Goal: Task Accomplishment & Management: Use online tool/utility

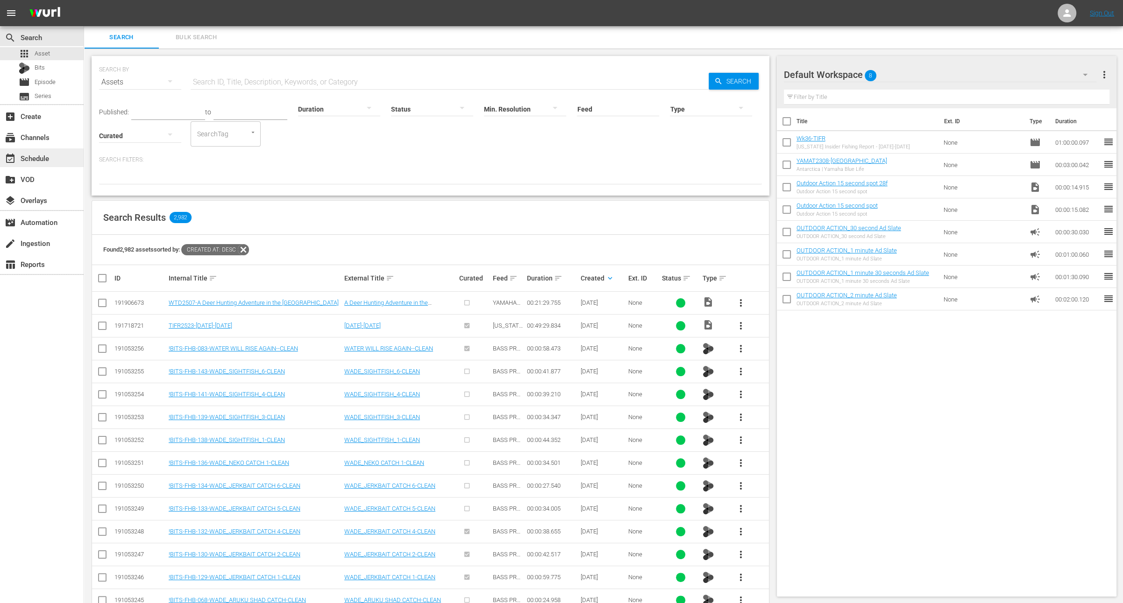
click at [59, 159] on div "event_available Schedule" at bounding box center [42, 158] width 84 height 19
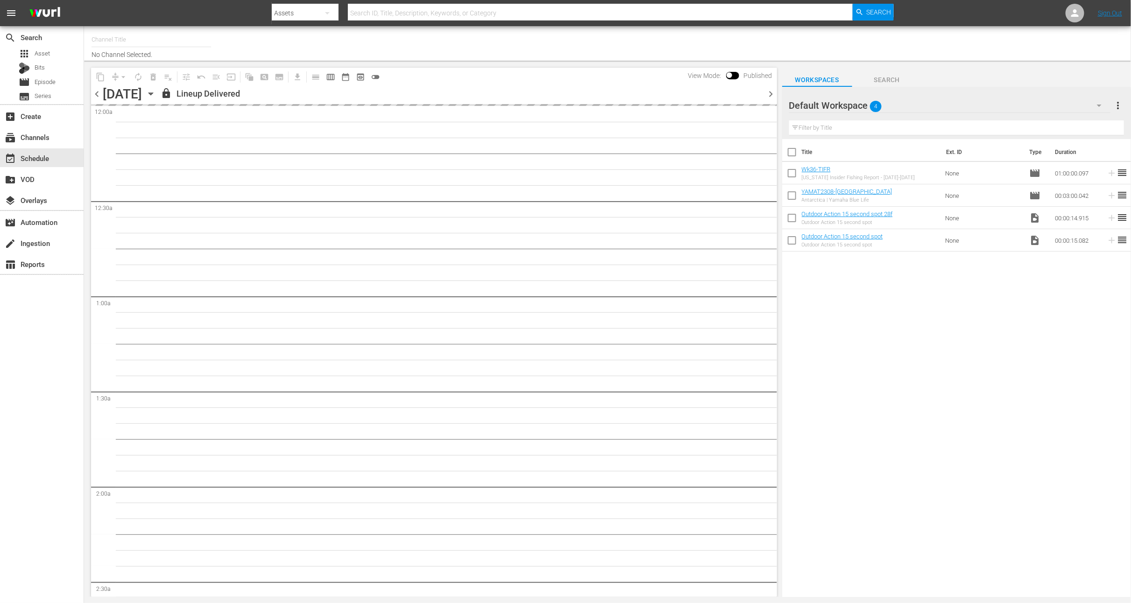
type input "Outdoor Action (1158)"
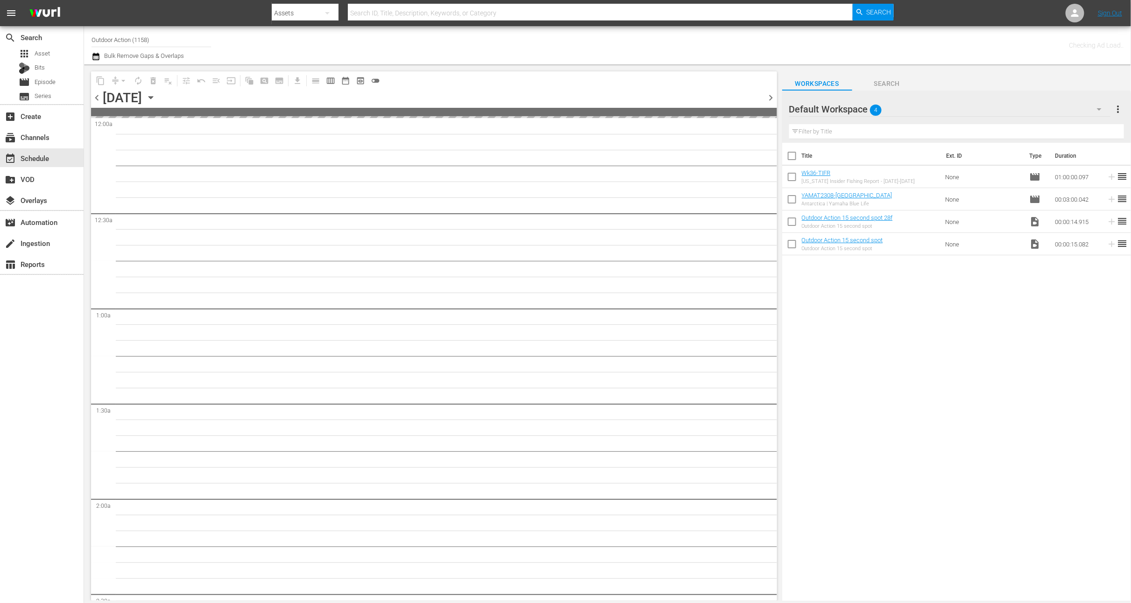
click at [153, 97] on icon "button" at bounding box center [151, 98] width 4 height 2
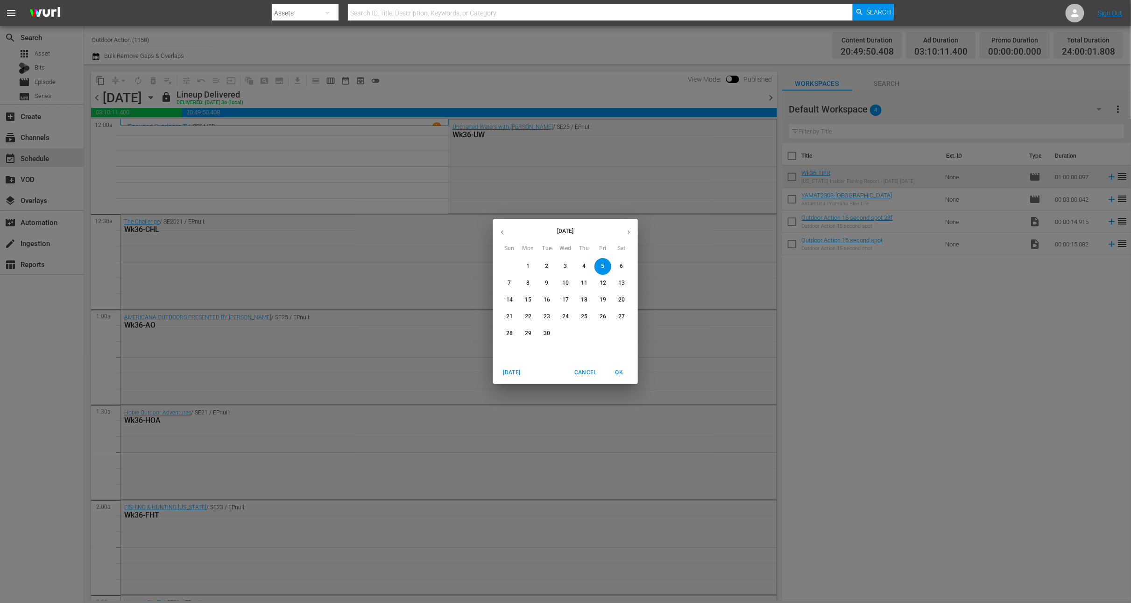
click at [527, 280] on p "8" at bounding box center [527, 283] width 3 height 8
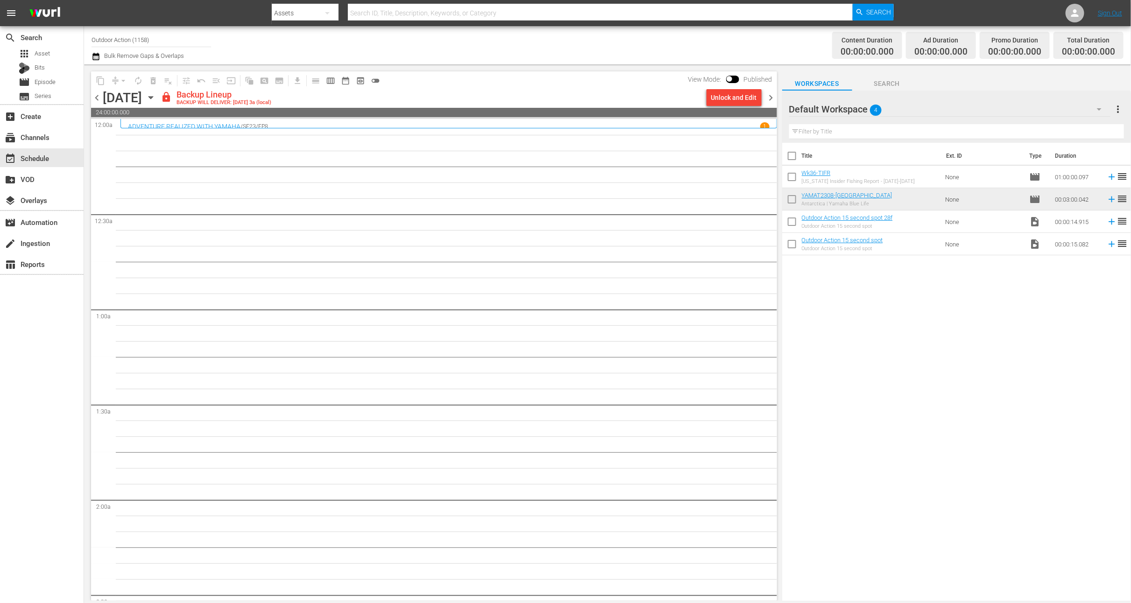
click at [728, 97] on div "Unlock and Edit" at bounding box center [734, 97] width 46 height 17
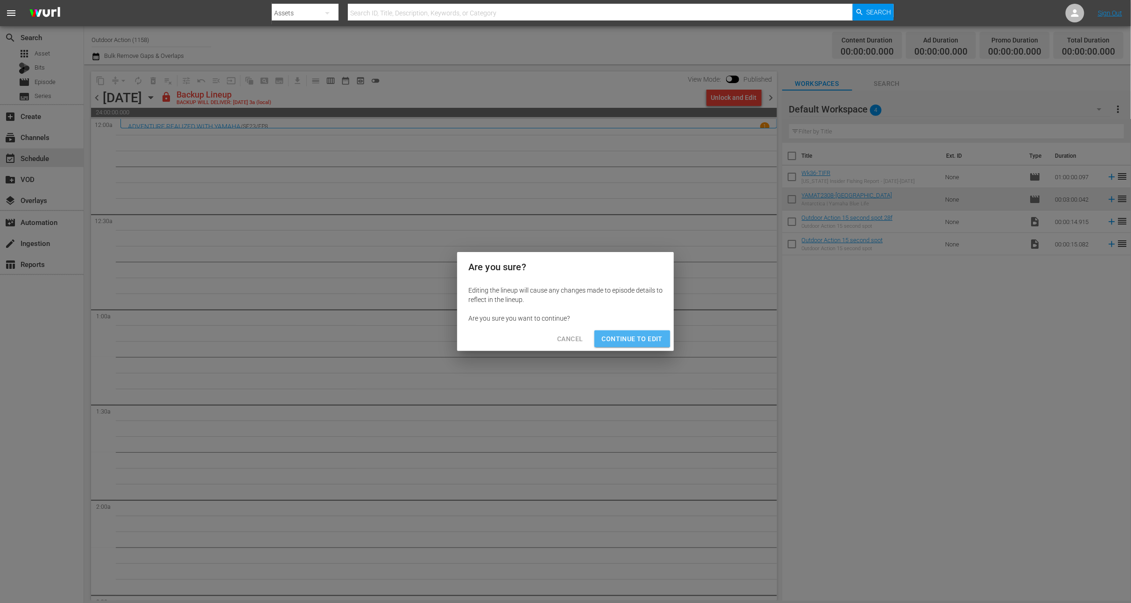
click at [614, 333] on button "Continue to Edit" at bounding box center [633, 339] width 76 height 17
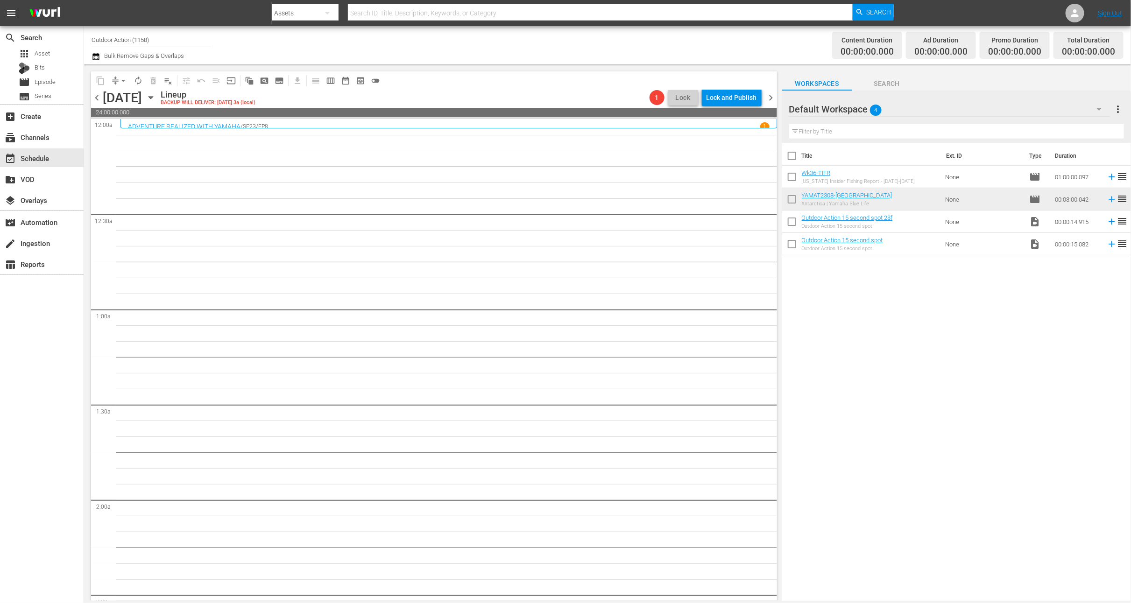
click at [771, 96] on span "chevron_right" at bounding box center [772, 98] width 12 height 12
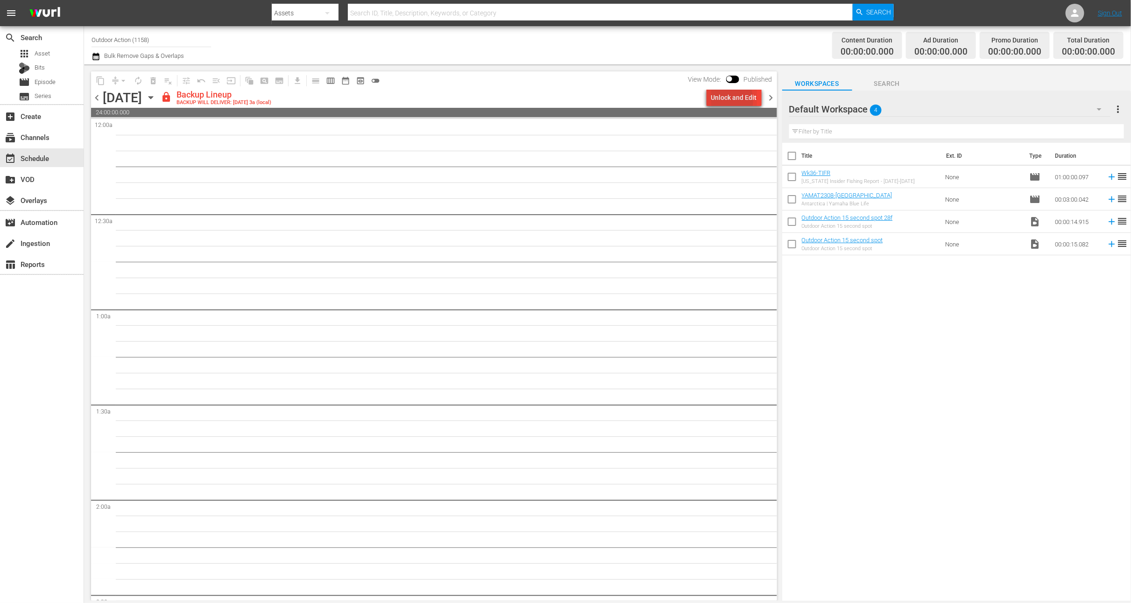
click at [724, 100] on div "Unlock and Edit" at bounding box center [734, 97] width 46 height 17
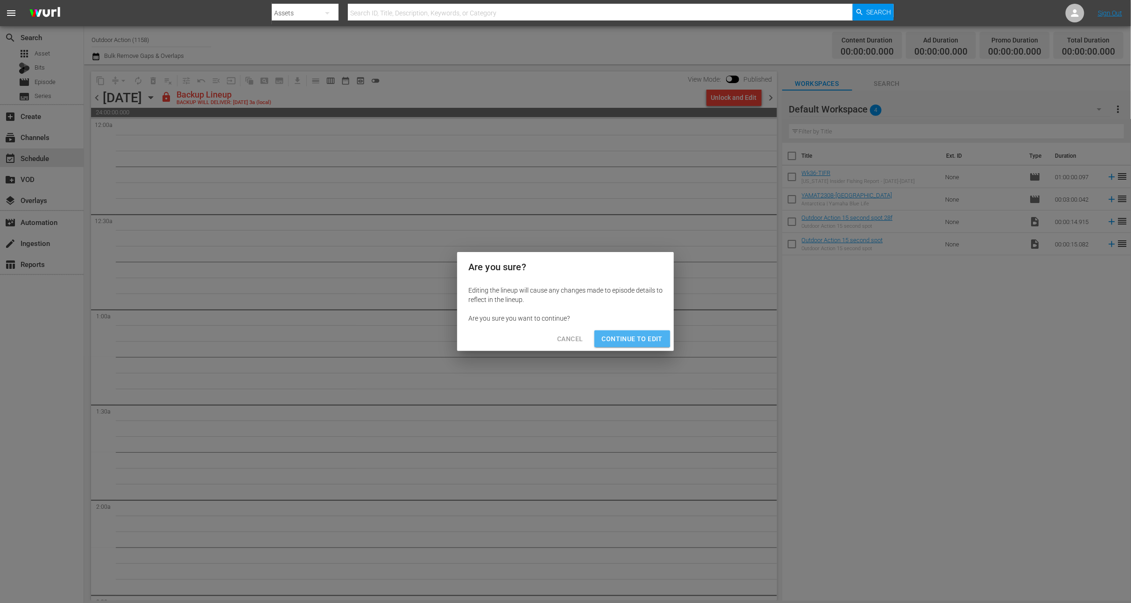
click at [618, 335] on span "Continue to Edit" at bounding box center [632, 339] width 61 height 12
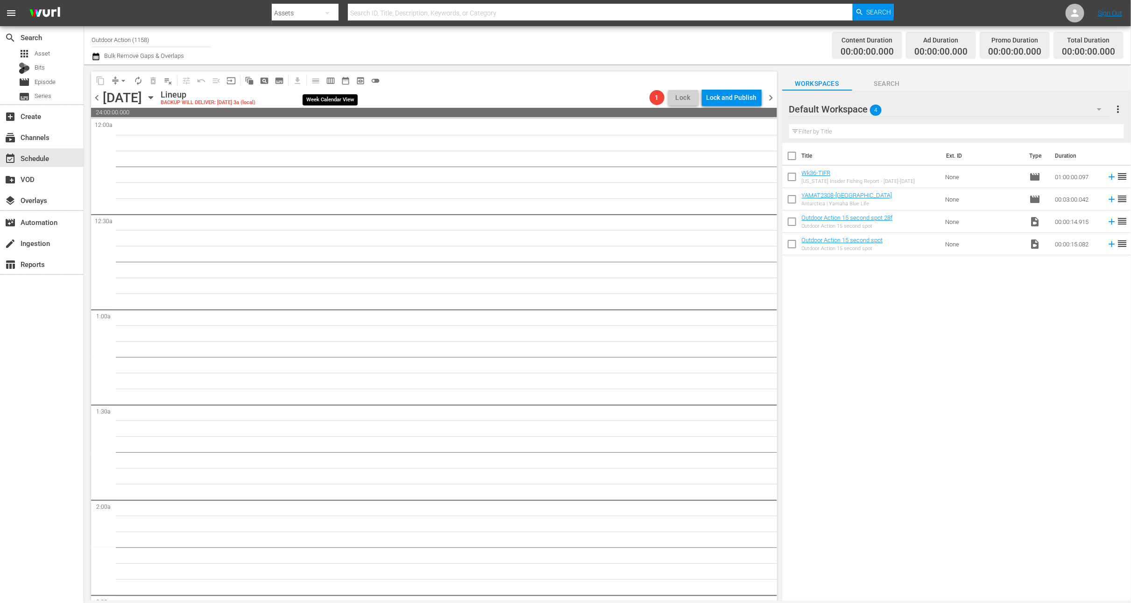
click at [327, 80] on span "calendar_view_week_outlined" at bounding box center [330, 80] width 9 height 9
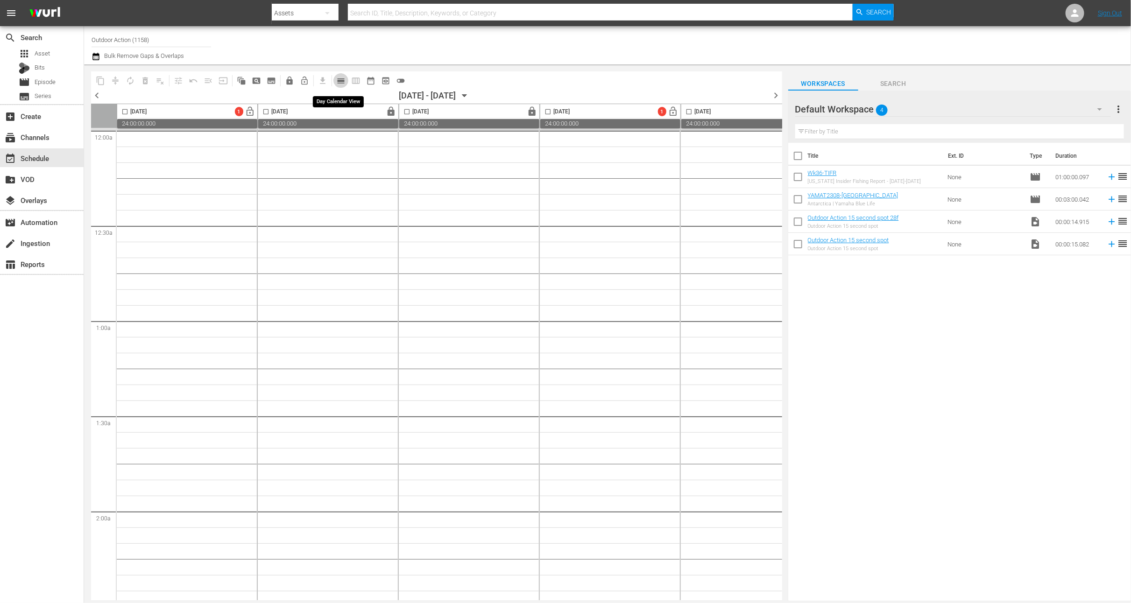
click at [339, 80] on span "calendar_view_day_outlined" at bounding box center [340, 80] width 9 height 9
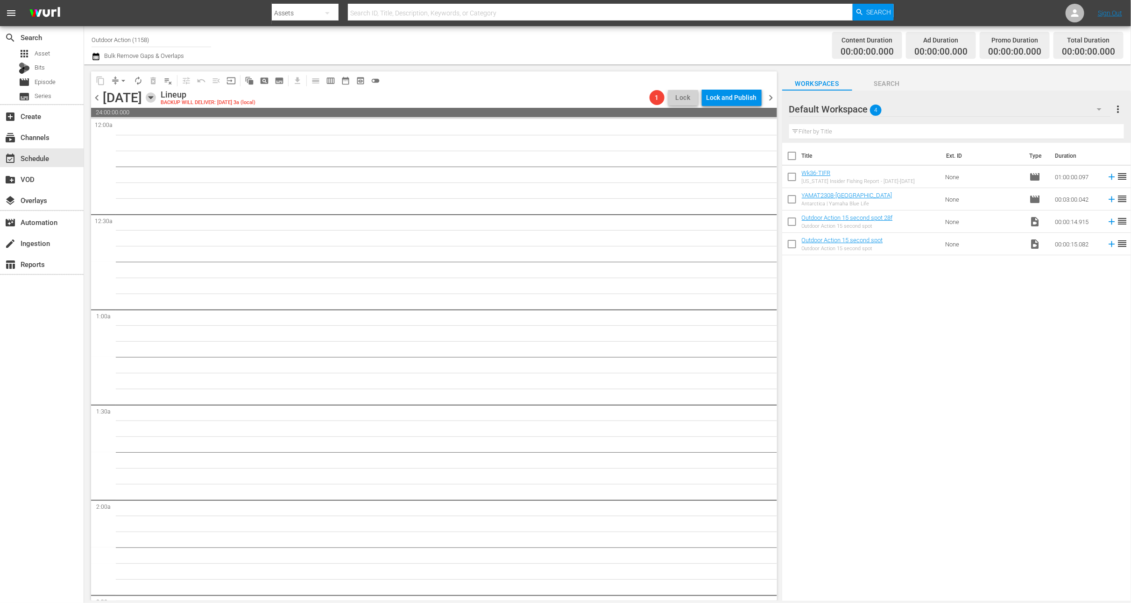
click at [156, 100] on icon "button" at bounding box center [151, 97] width 10 height 10
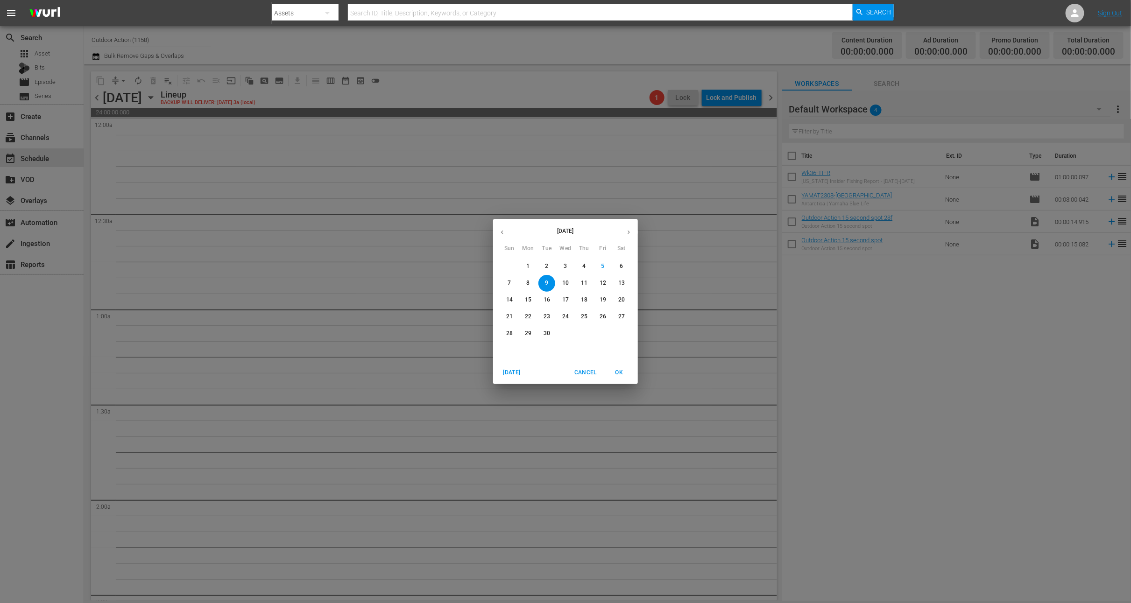
click at [529, 267] on p "1" at bounding box center [527, 266] width 3 height 8
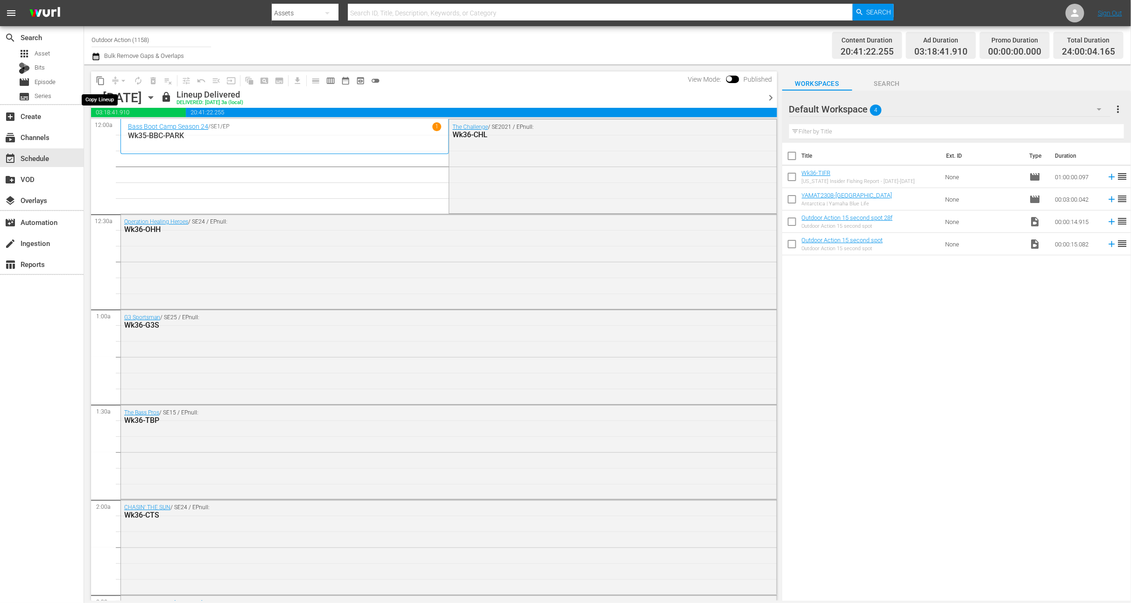
click at [102, 83] on span "content_copy" at bounding box center [100, 80] width 9 height 9
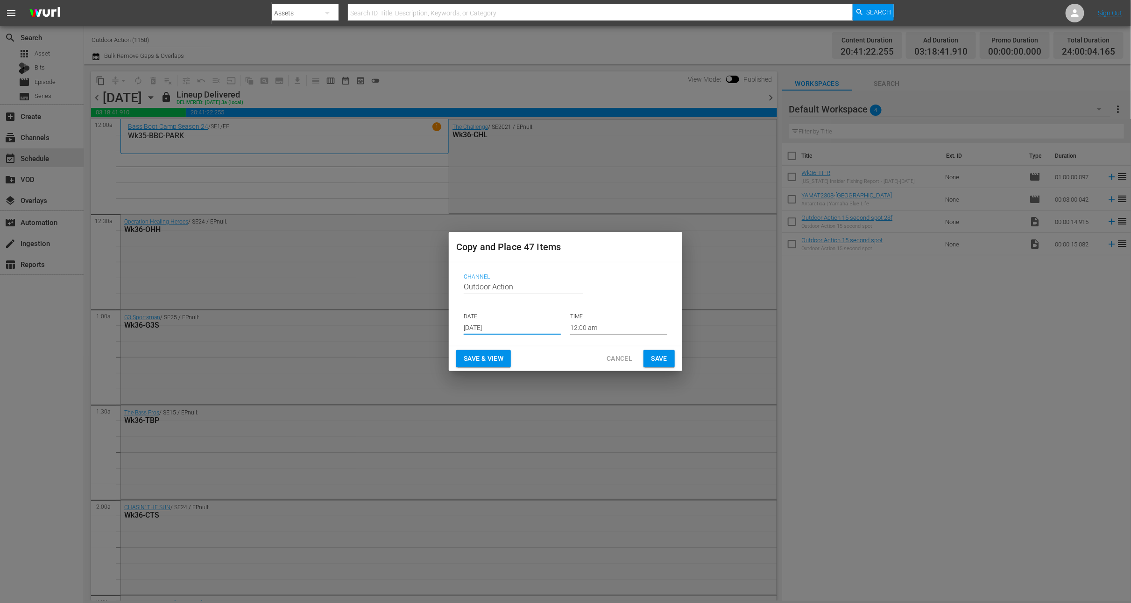
click at [501, 326] on input "[DATE]" at bounding box center [512, 328] width 97 height 14
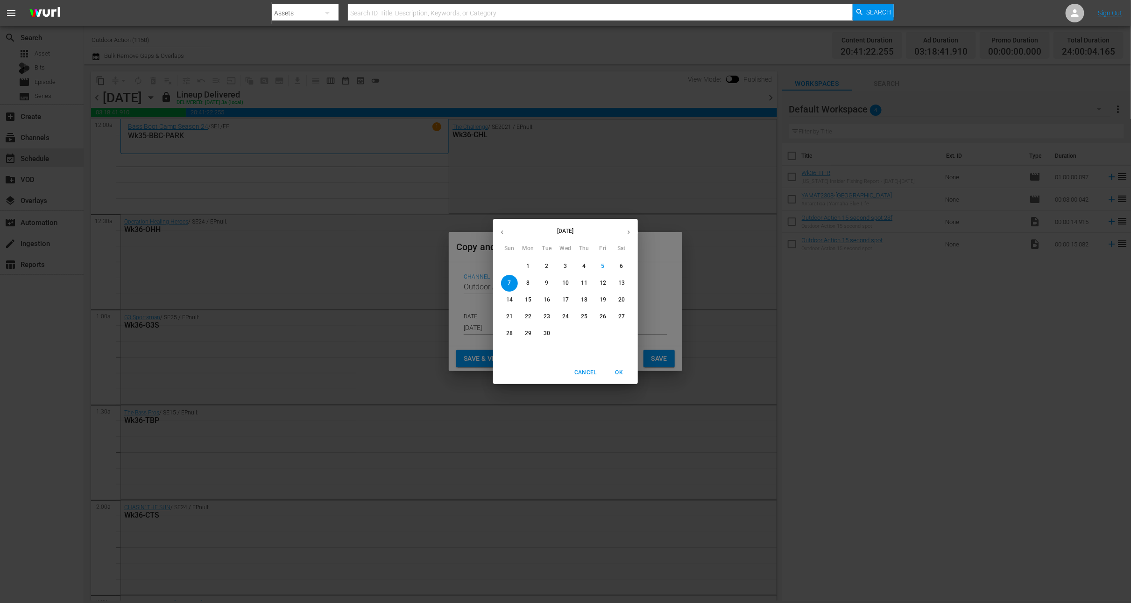
click at [531, 281] on span "8" at bounding box center [528, 283] width 17 height 8
type input "[DATE]"
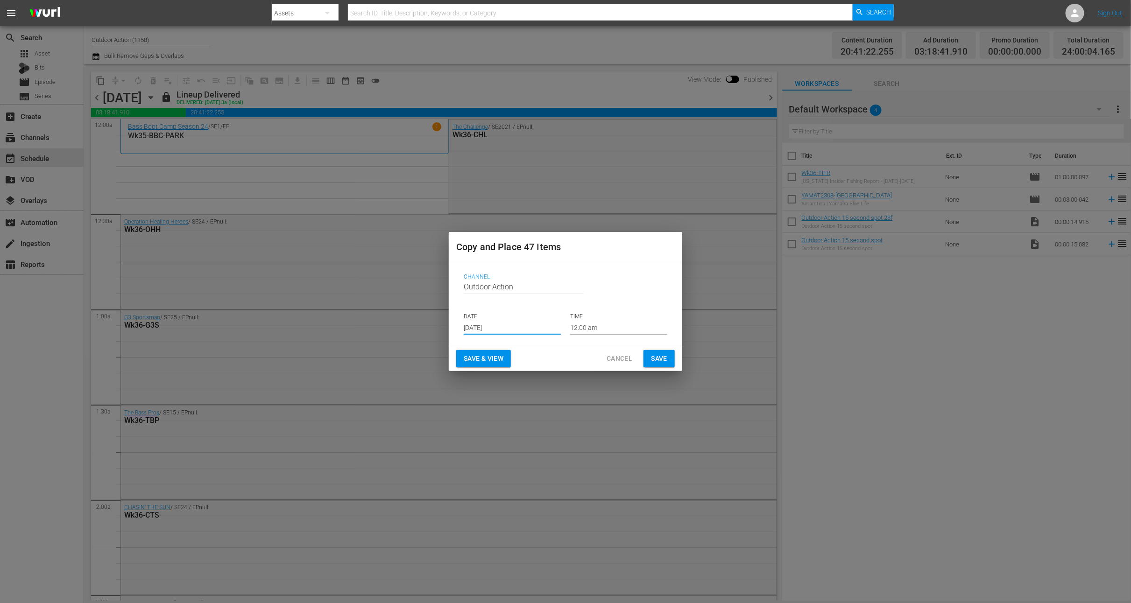
click at [665, 357] on span "Save" at bounding box center [659, 359] width 16 height 12
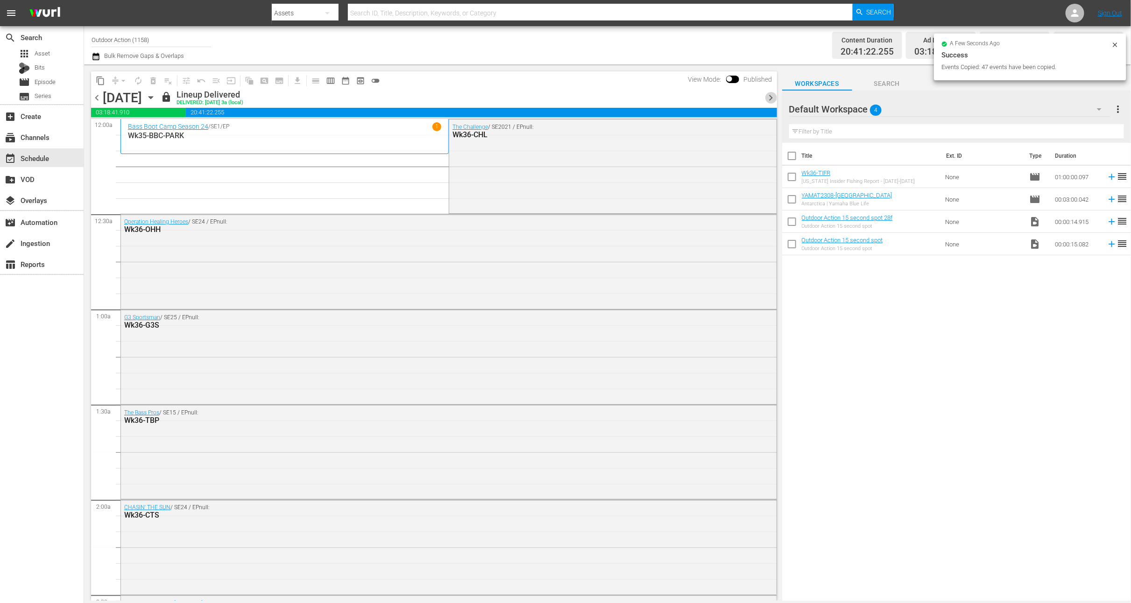
click at [771, 97] on span "chevron_right" at bounding box center [772, 98] width 12 height 12
click at [153, 98] on icon "button" at bounding box center [151, 98] width 4 height 2
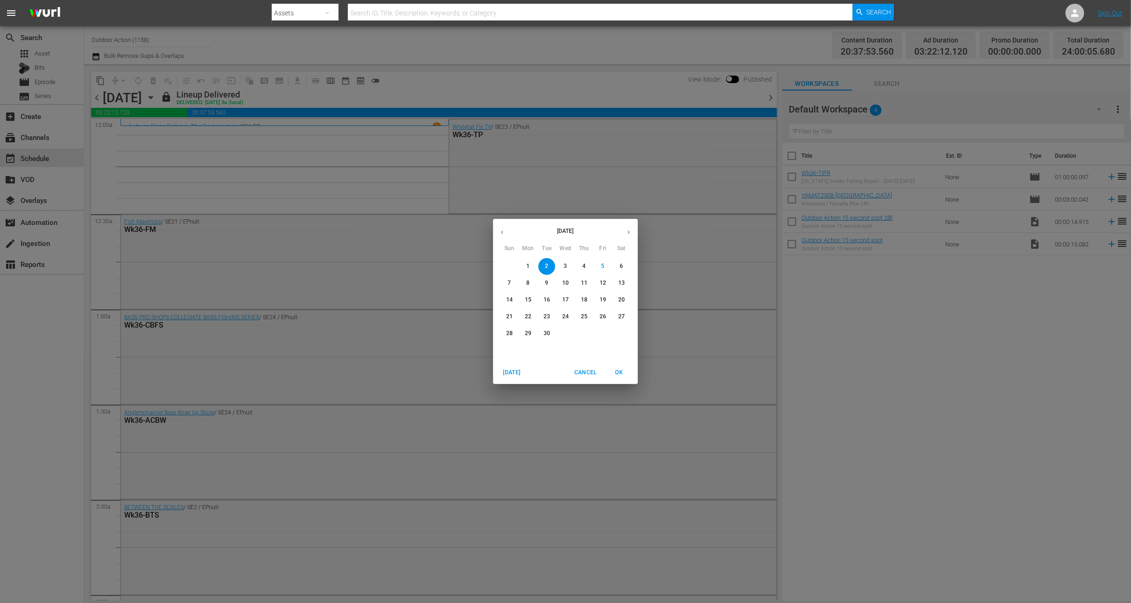
click at [256, 50] on div "[DATE] Sun Mon Tue Wed Thu Fri Sat 31 1 2 3 4 5 6 7 8 9 10 11 12 13 14 15 16 17…" at bounding box center [565, 301] width 1131 height 603
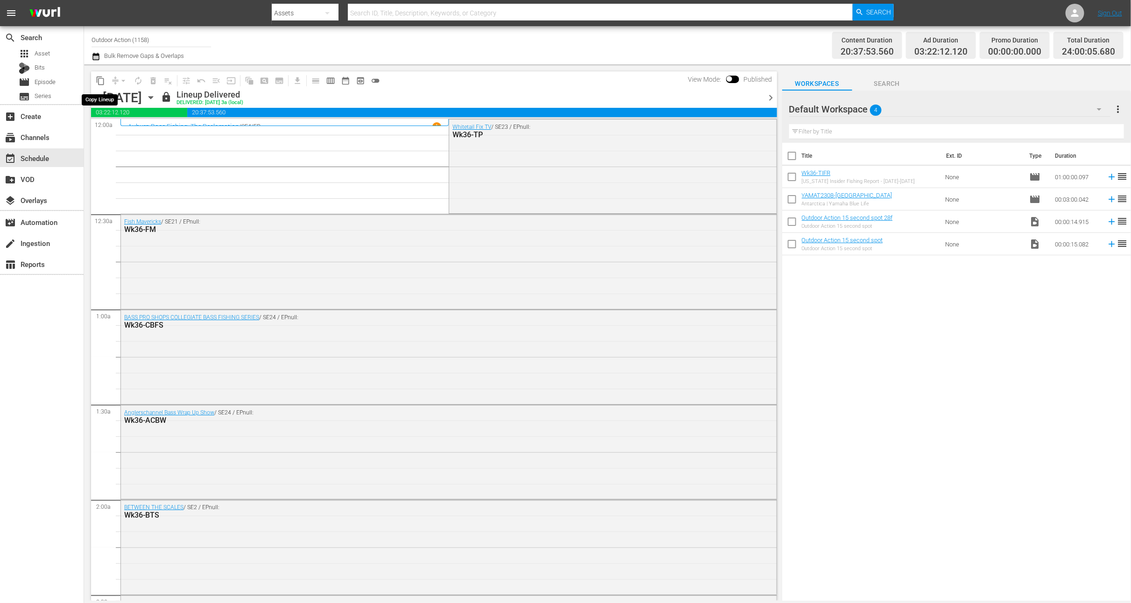
click at [97, 82] on span "content_copy" at bounding box center [100, 80] width 9 height 9
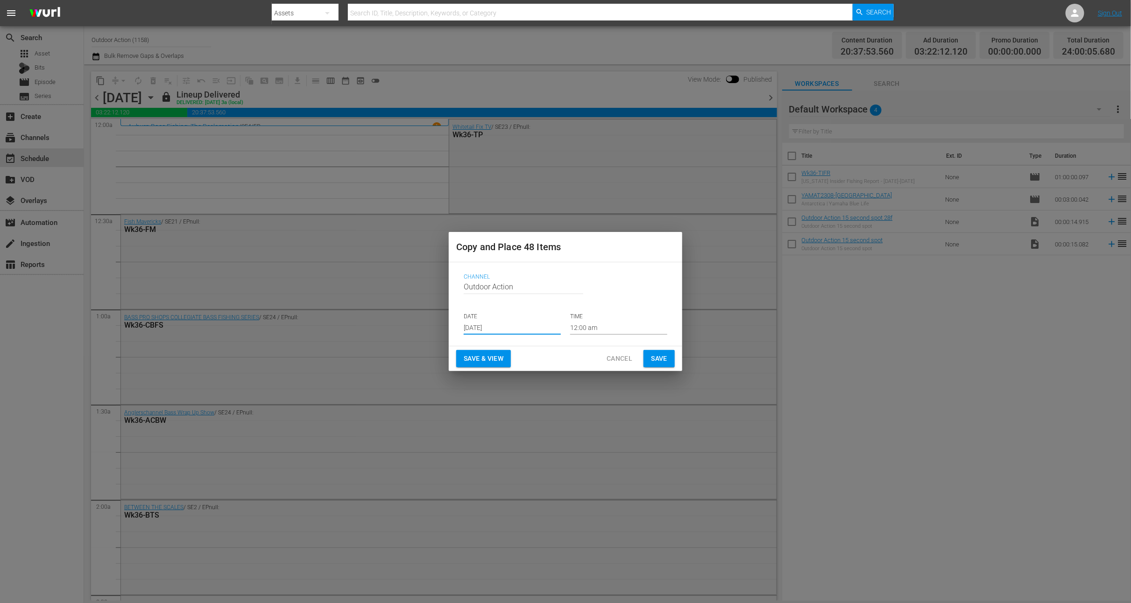
click at [495, 326] on input "[DATE]" at bounding box center [512, 328] width 97 height 14
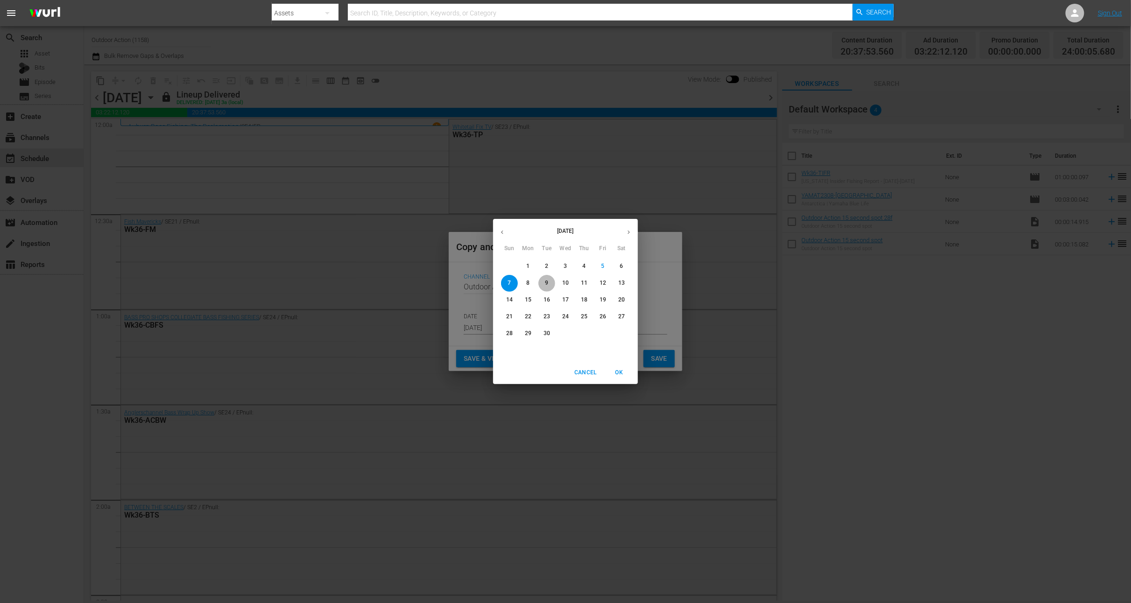
click at [548, 286] on p "9" at bounding box center [546, 283] width 3 height 8
type input "[DATE]"
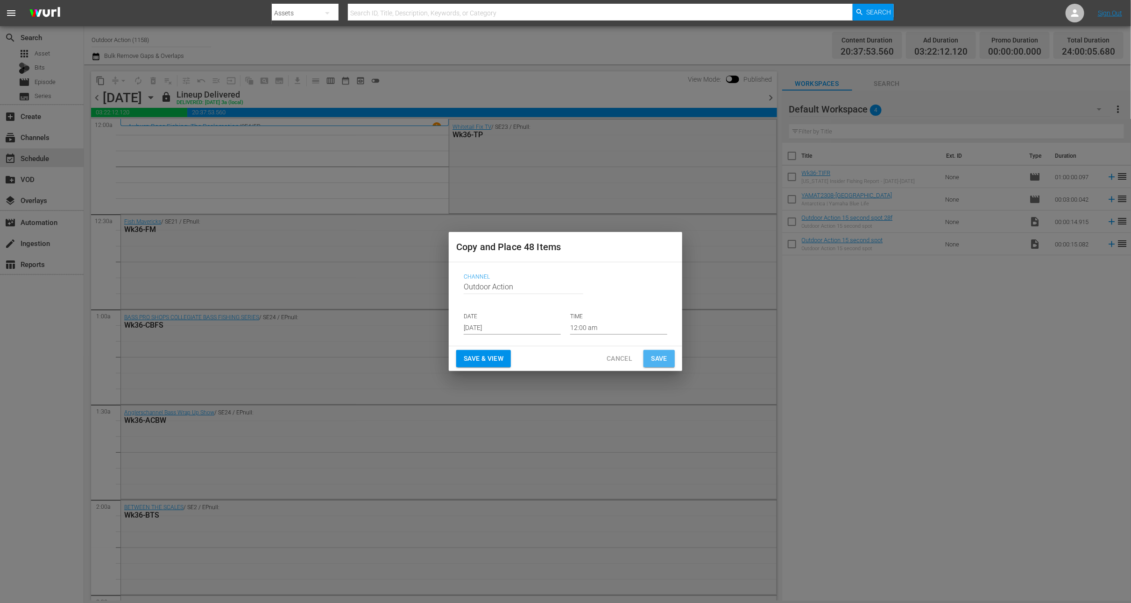
click at [656, 359] on span "Save" at bounding box center [659, 359] width 16 height 12
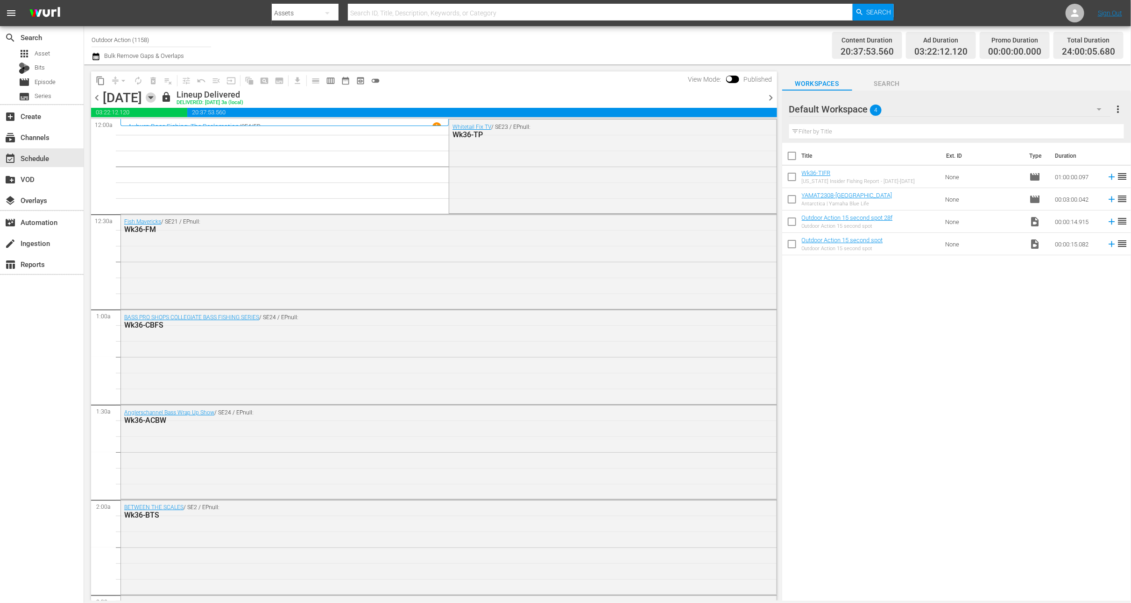
click at [156, 99] on icon "button" at bounding box center [151, 97] width 10 height 10
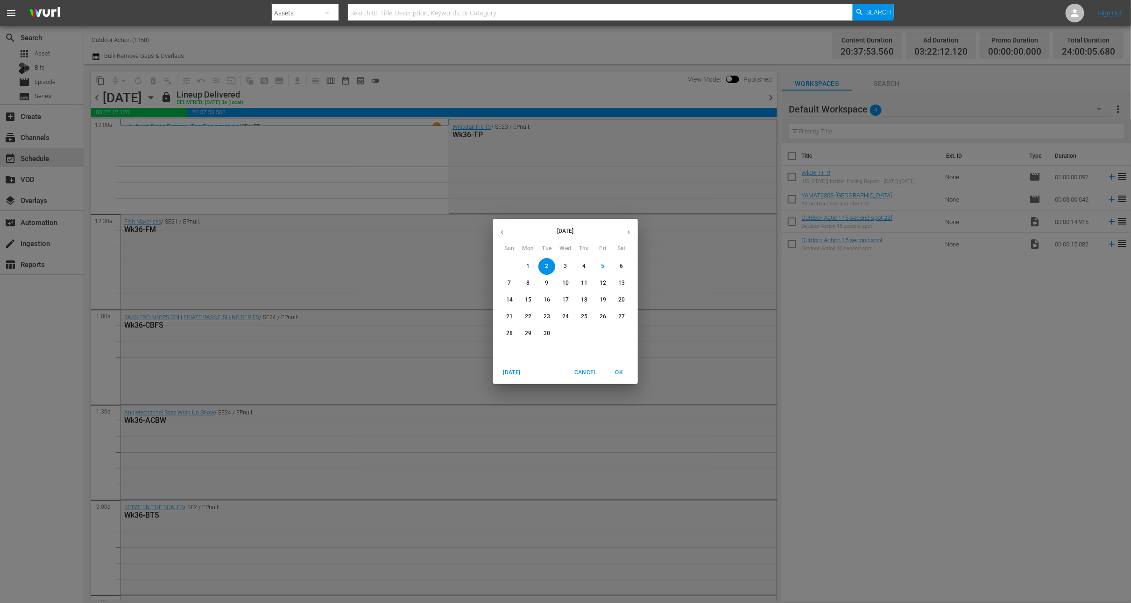
click at [530, 284] on span "8" at bounding box center [528, 283] width 17 height 8
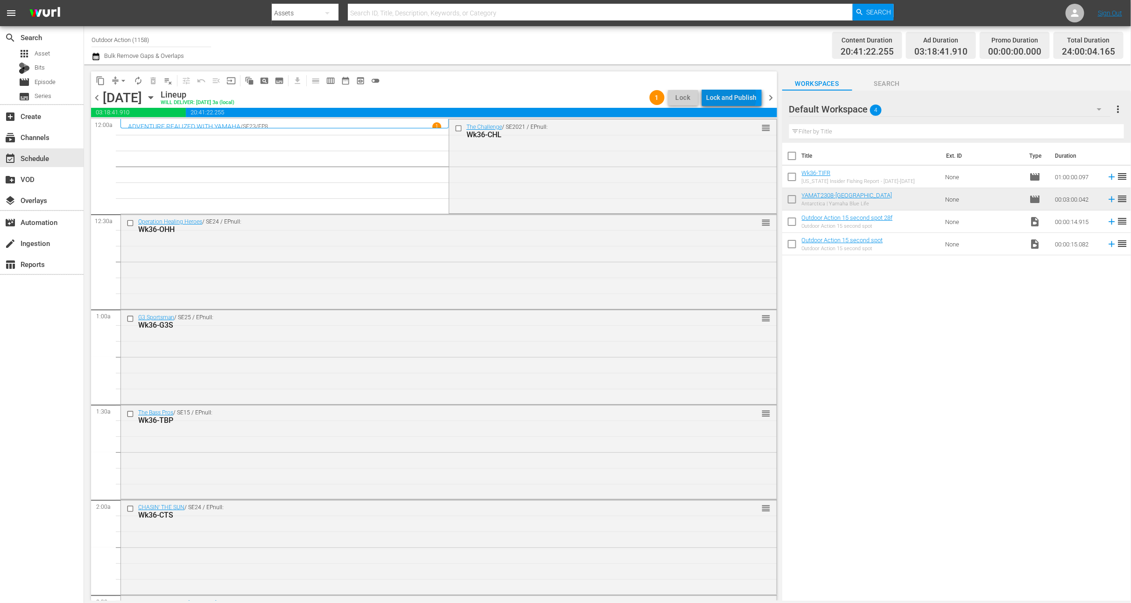
click at [734, 97] on div "Lock and Publish" at bounding box center [732, 97] width 50 height 17
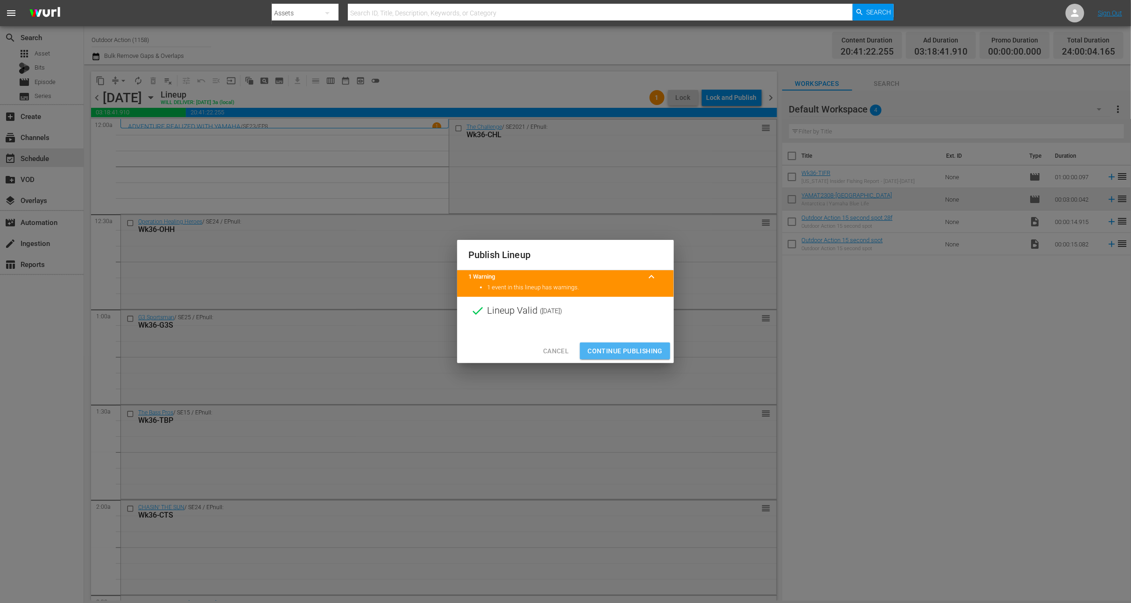
click at [636, 356] on span "Continue Publishing" at bounding box center [625, 352] width 75 height 12
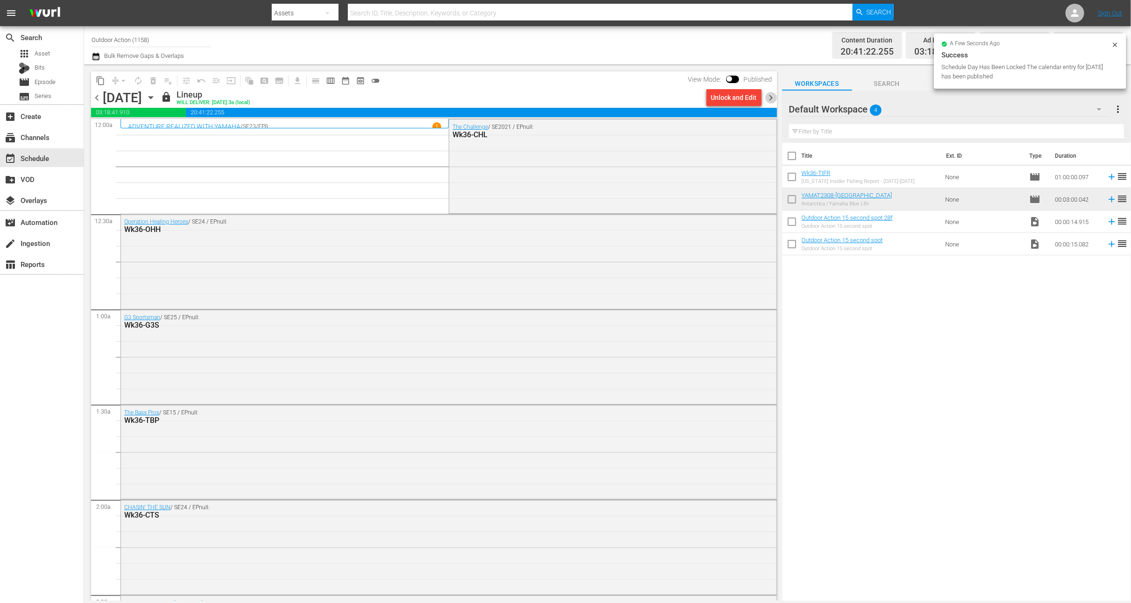
click at [770, 99] on span "chevron_right" at bounding box center [772, 98] width 12 height 12
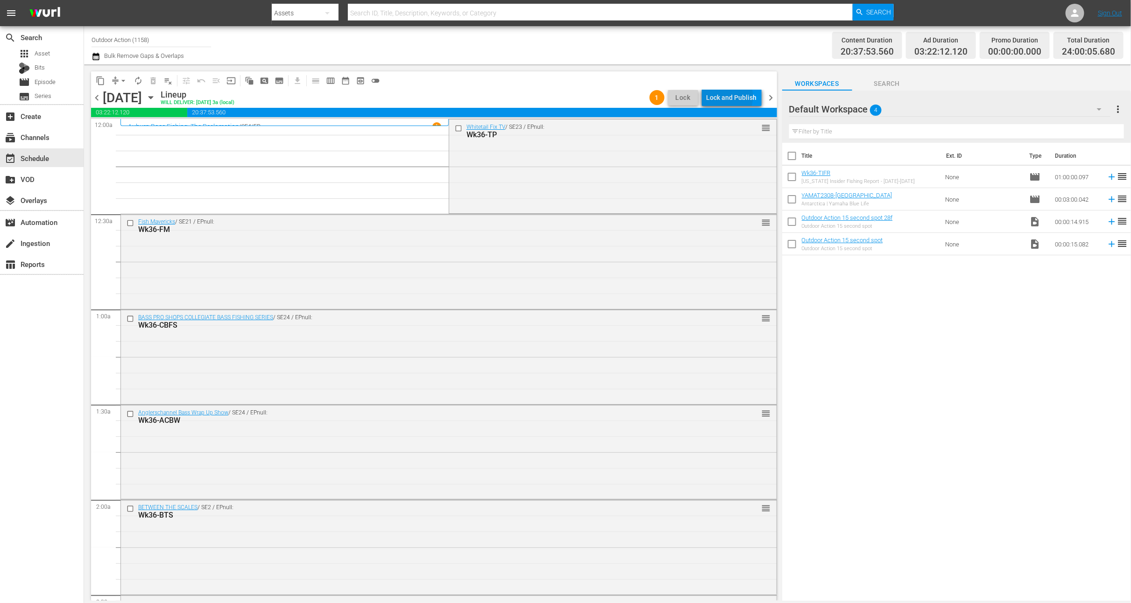
click at [728, 97] on div "Lock and Publish" at bounding box center [732, 97] width 50 height 17
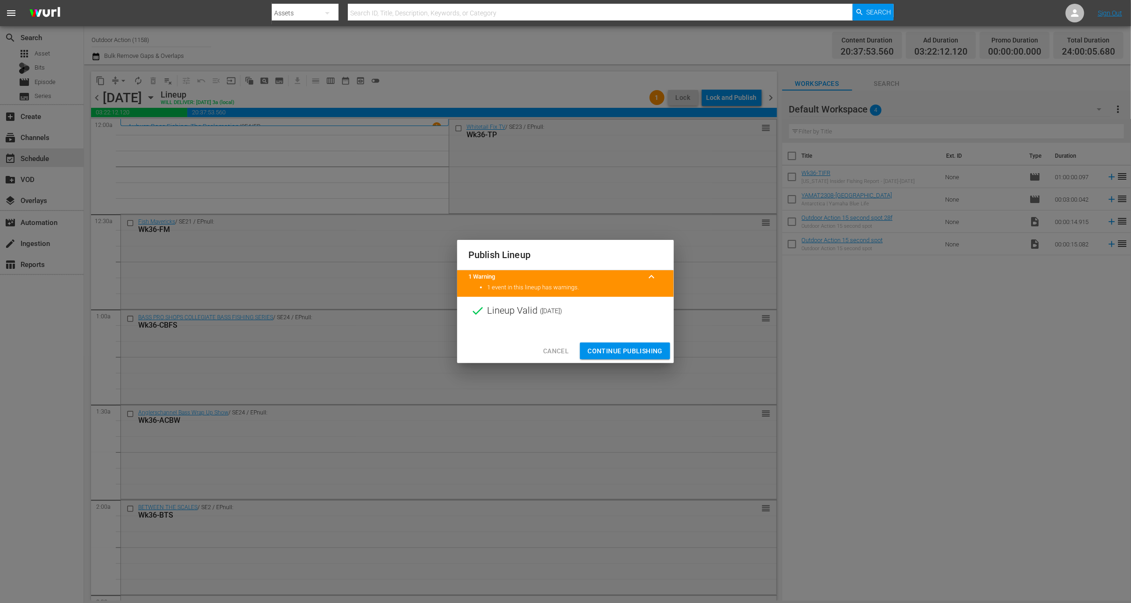
click at [627, 340] on div "Cancel Continue Publishing" at bounding box center [565, 351] width 217 height 25
click at [626, 356] on span "Continue Publishing" at bounding box center [625, 352] width 75 height 12
